Goal: Transaction & Acquisition: Subscribe to service/newsletter

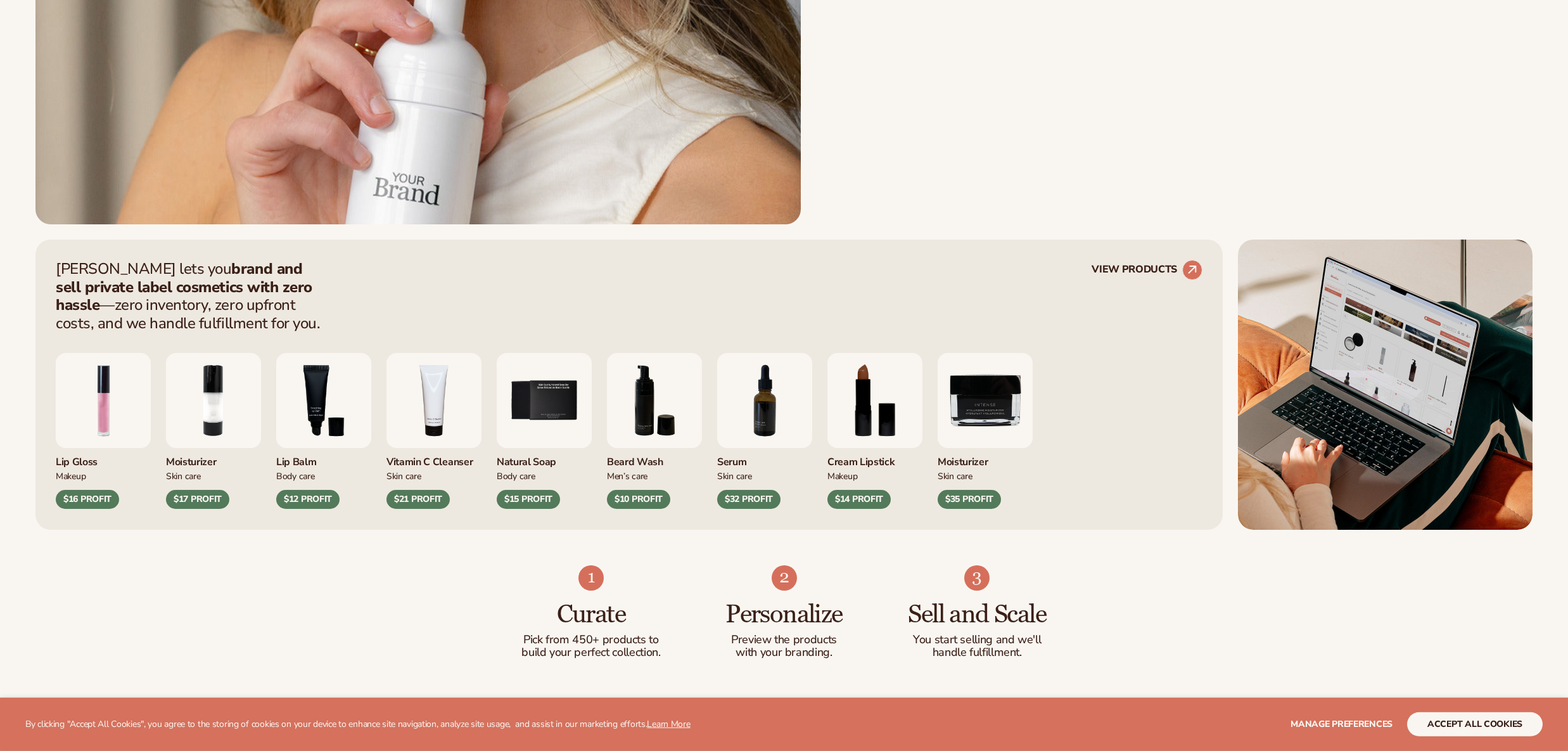
scroll to position [659, 0]
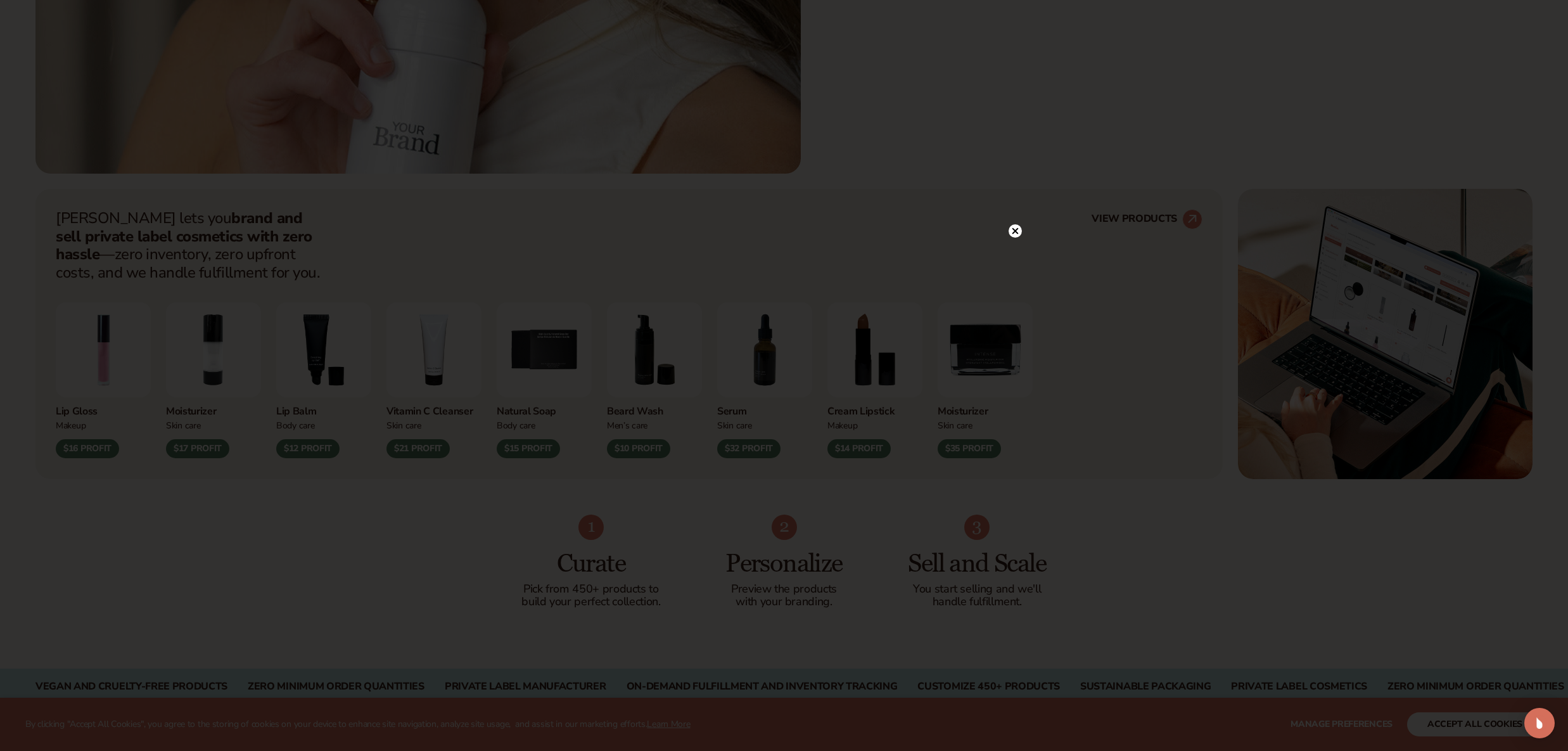
click at [1012, 227] on circle at bounding box center [1015, 231] width 13 height 13
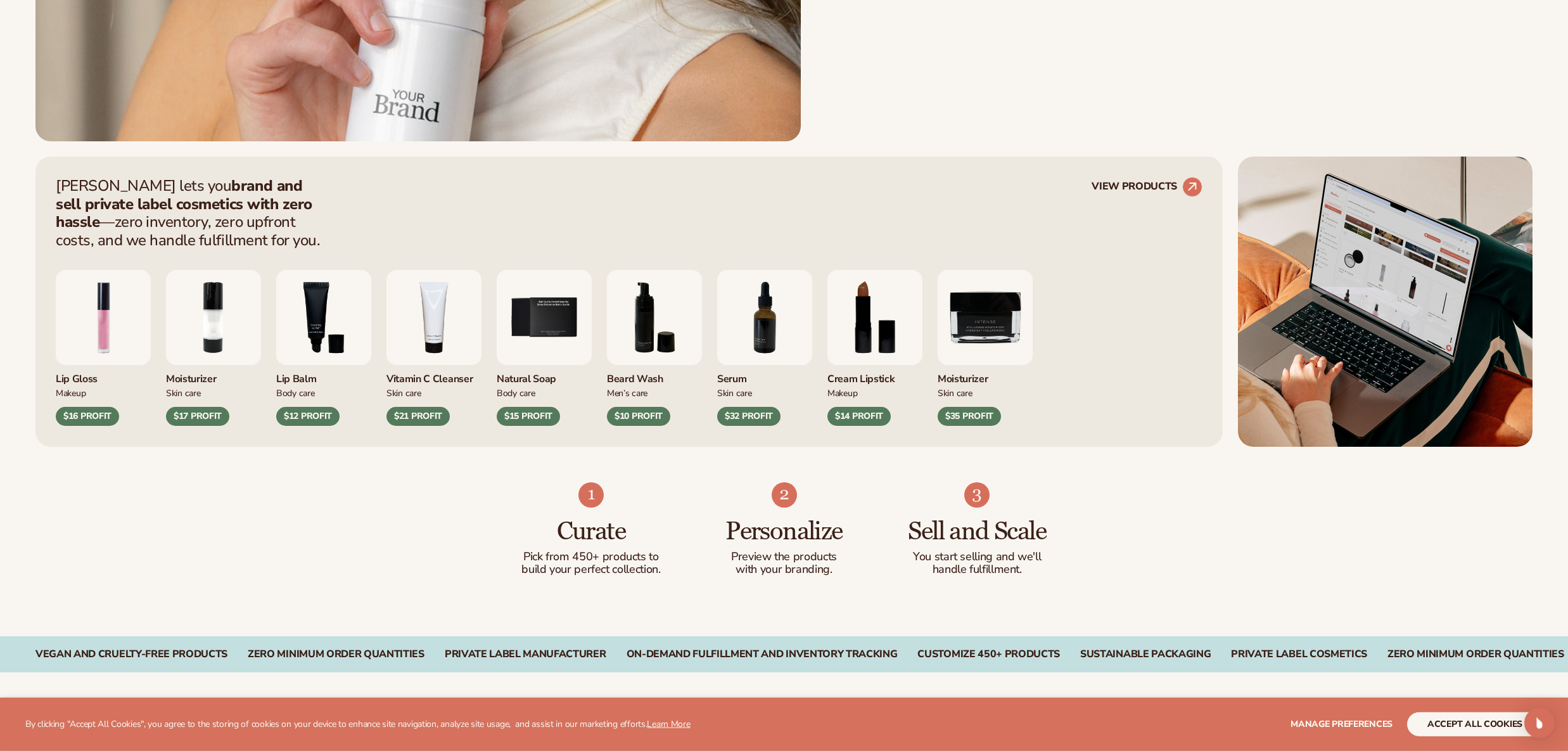
scroll to position [720, 0]
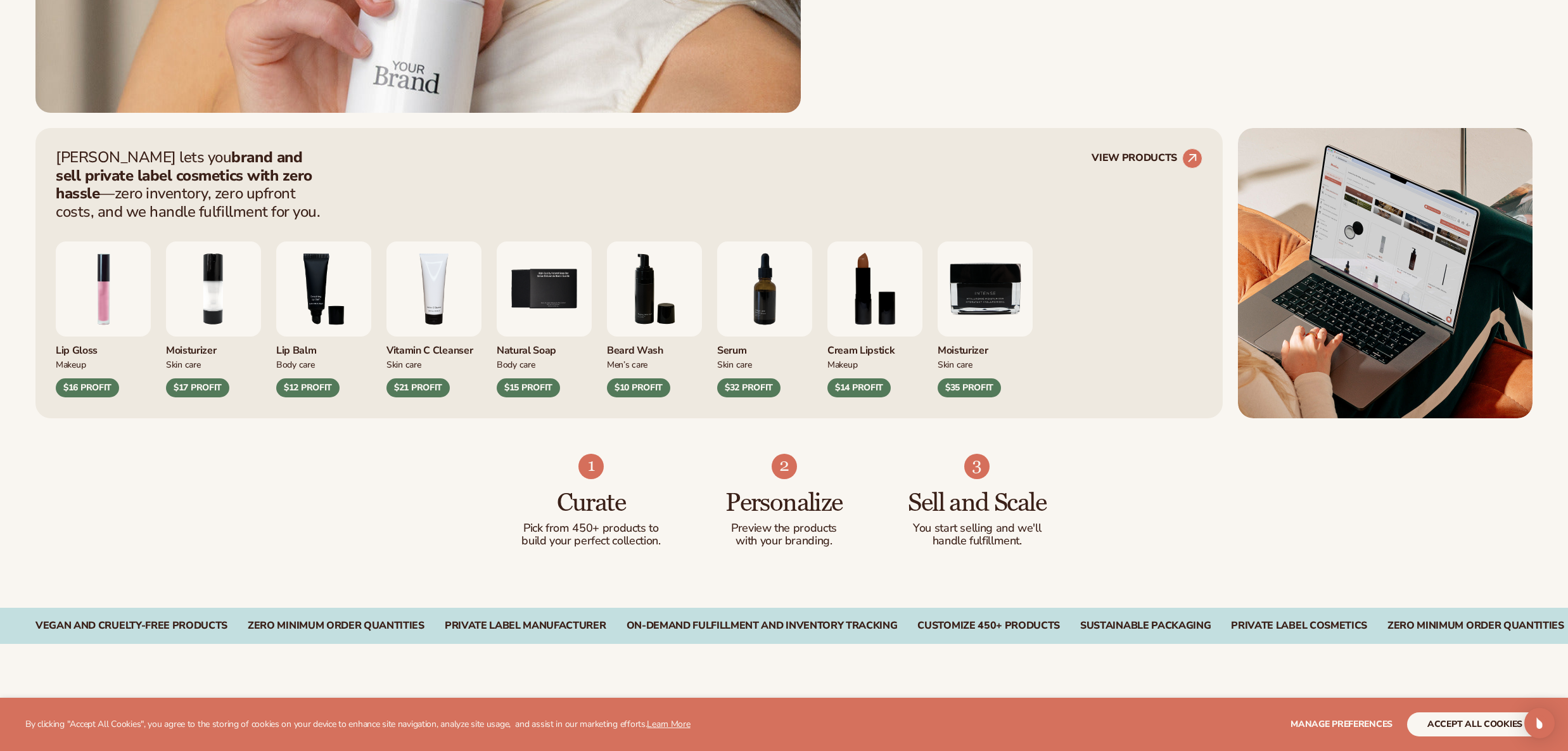
click at [536, 296] on img "5 / 9" at bounding box center [544, 288] width 95 height 95
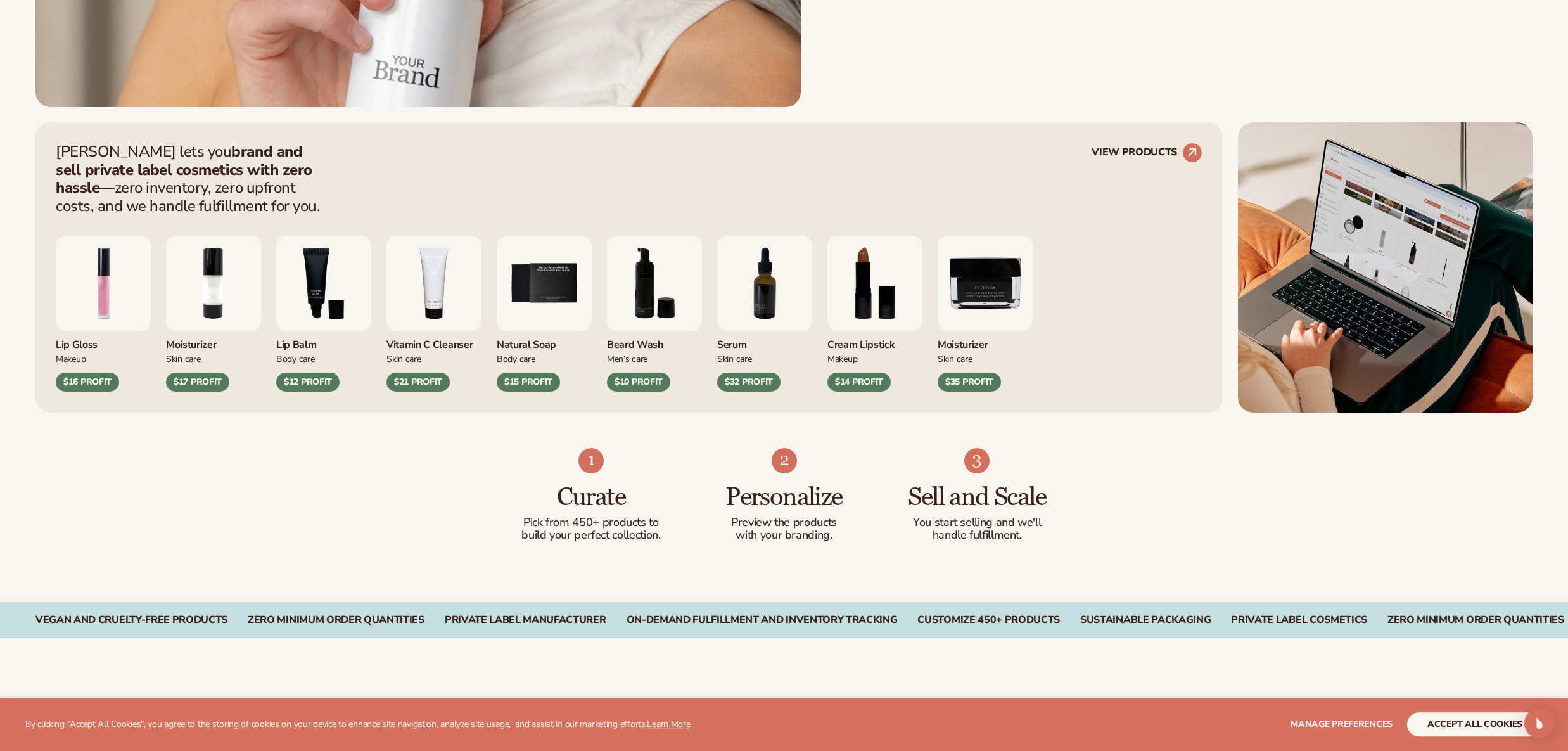
scroll to position [730, 0]
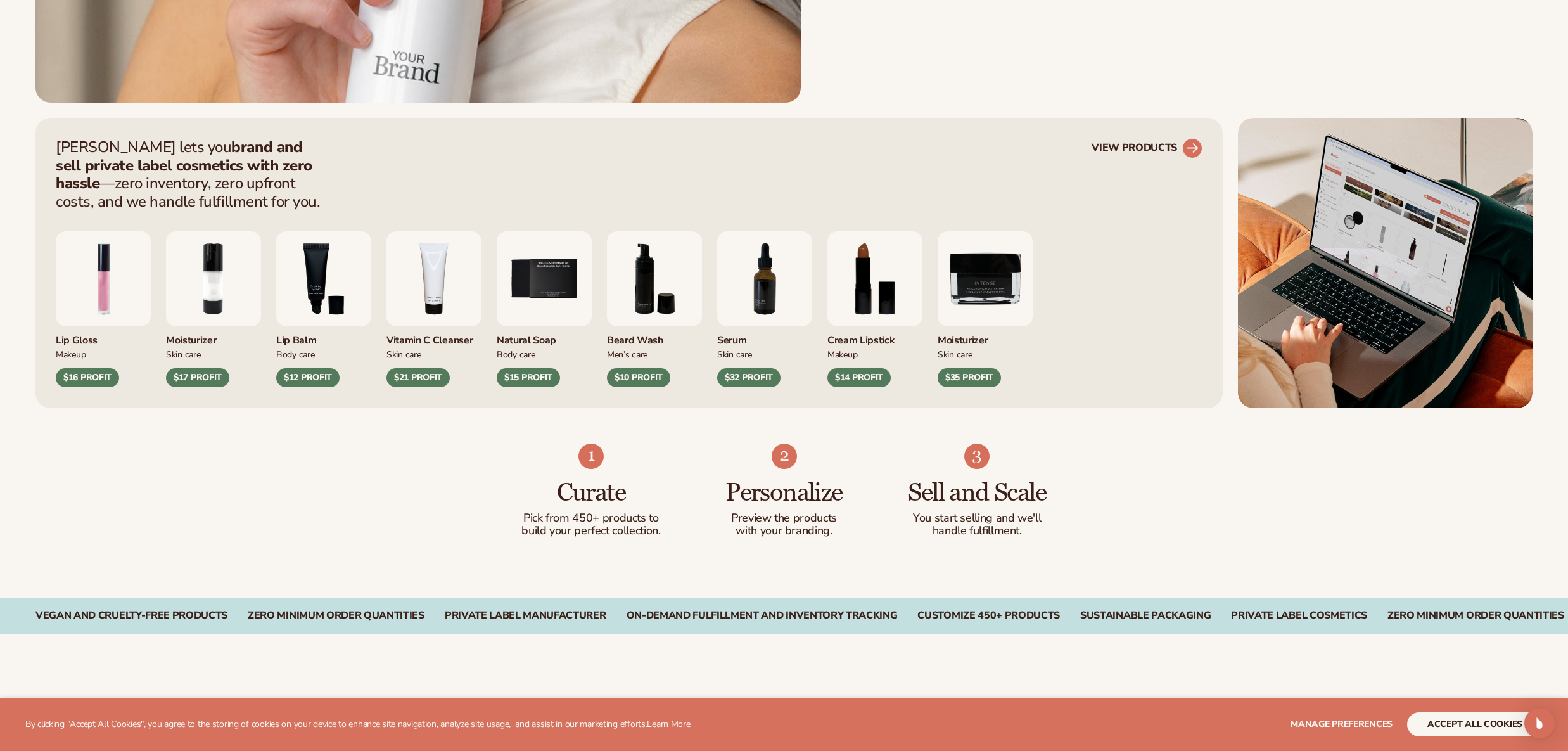
click at [1188, 153] on circle at bounding box center [1192, 148] width 28 height 28
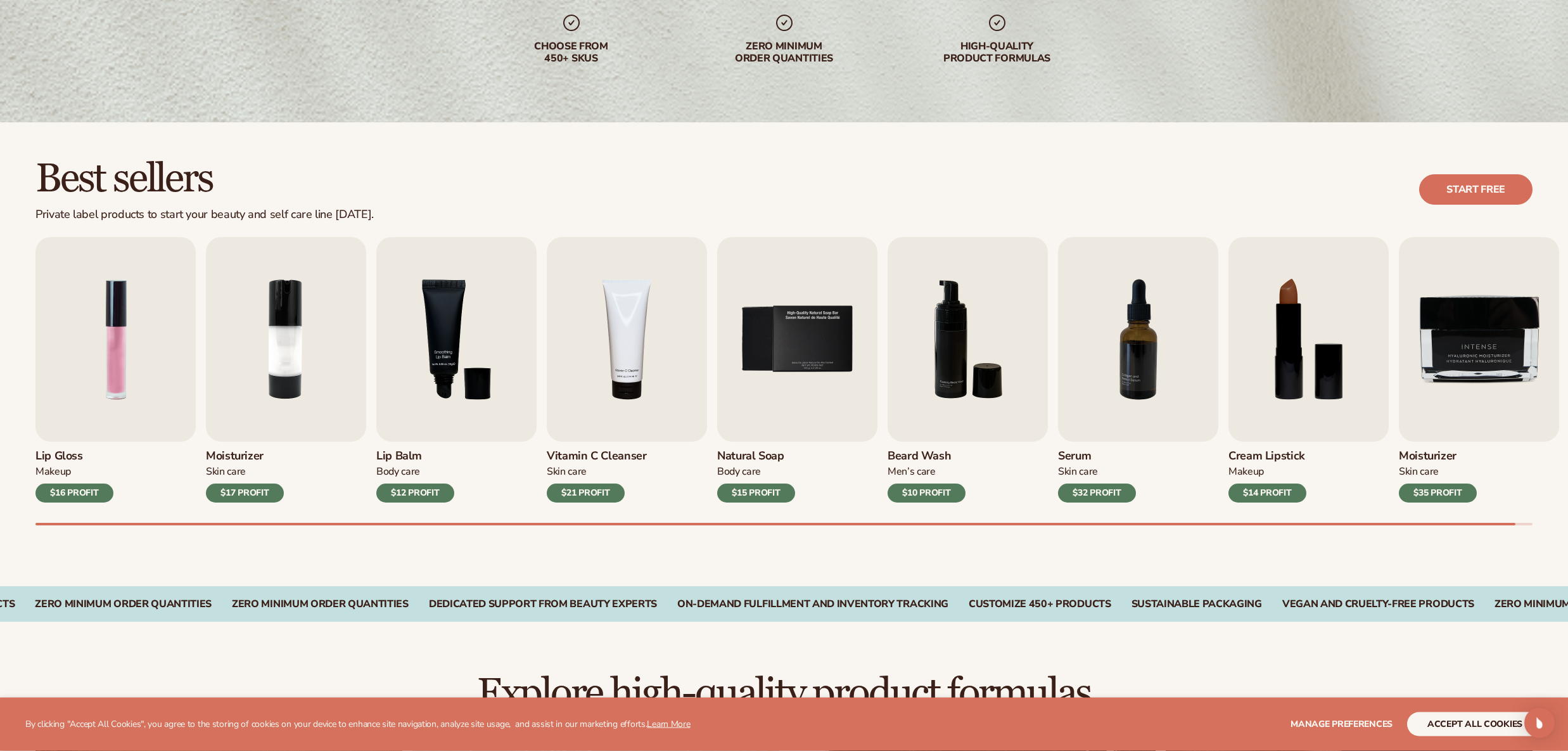
scroll to position [233, 0]
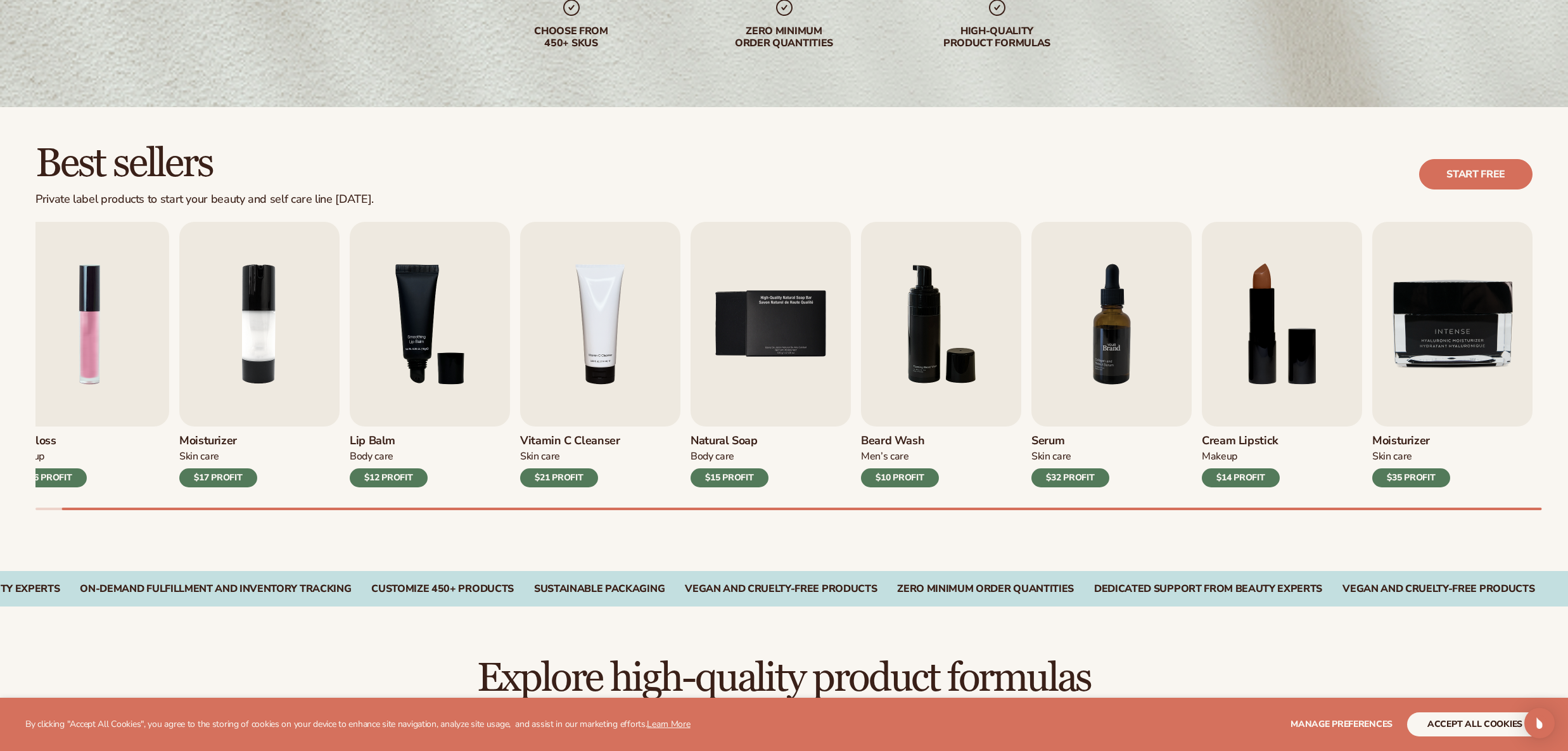
click at [1128, 392] on img "7 / 9" at bounding box center [1110, 324] width 160 height 205
click at [1066, 469] on div "Serum [MEDICAL_DATA] $32 PROFIT" at bounding box center [1110, 457] width 160 height 61
click at [1066, 479] on div "$32 PROFIT" at bounding box center [1070, 478] width 78 height 19
click at [1462, 174] on link "Start free" at bounding box center [1475, 175] width 114 height 30
